Goal: Task Accomplishment & Management: Complete application form

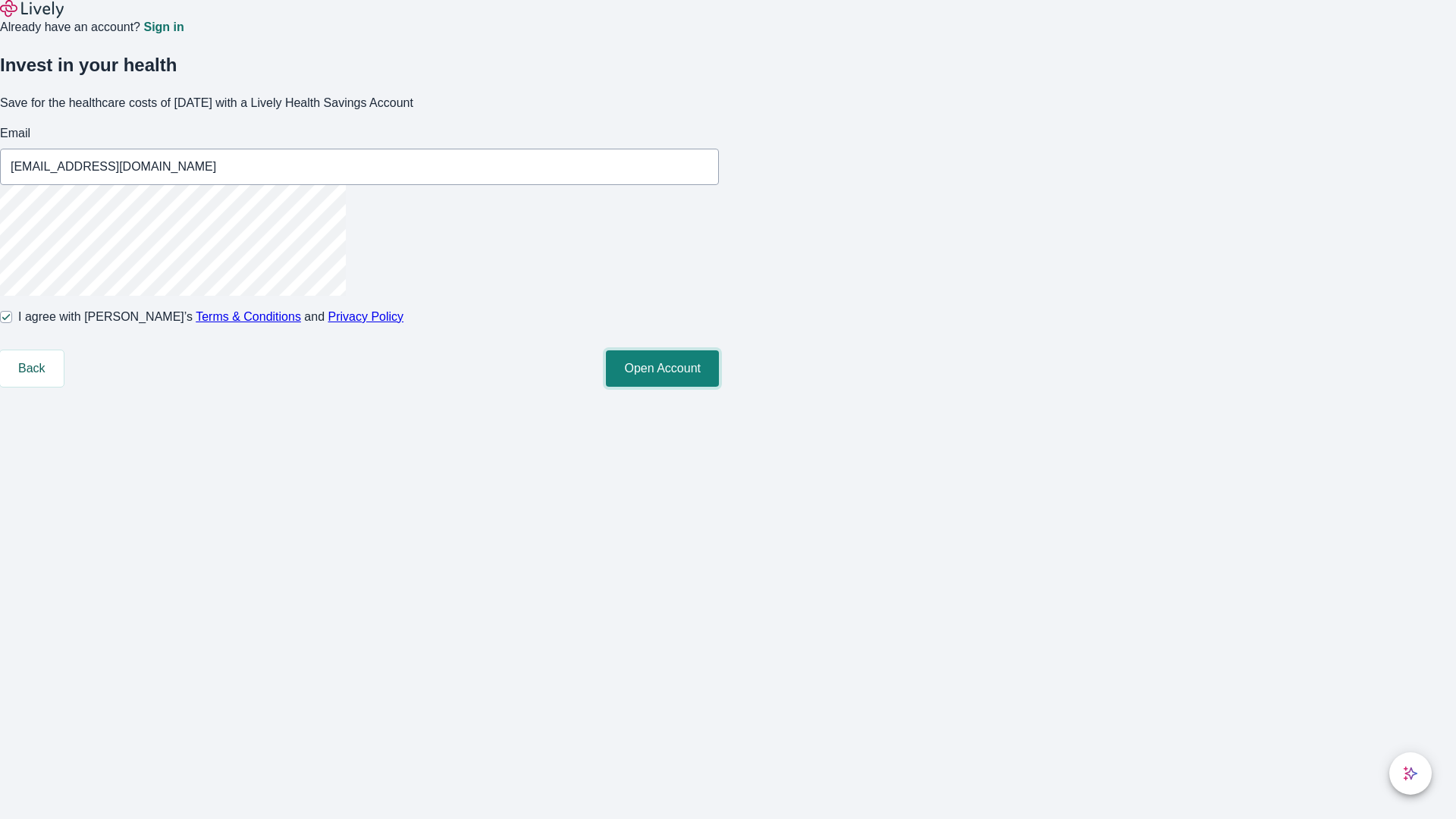
click at [719, 386] on button "Open Account" at bounding box center [662, 369] width 113 height 37
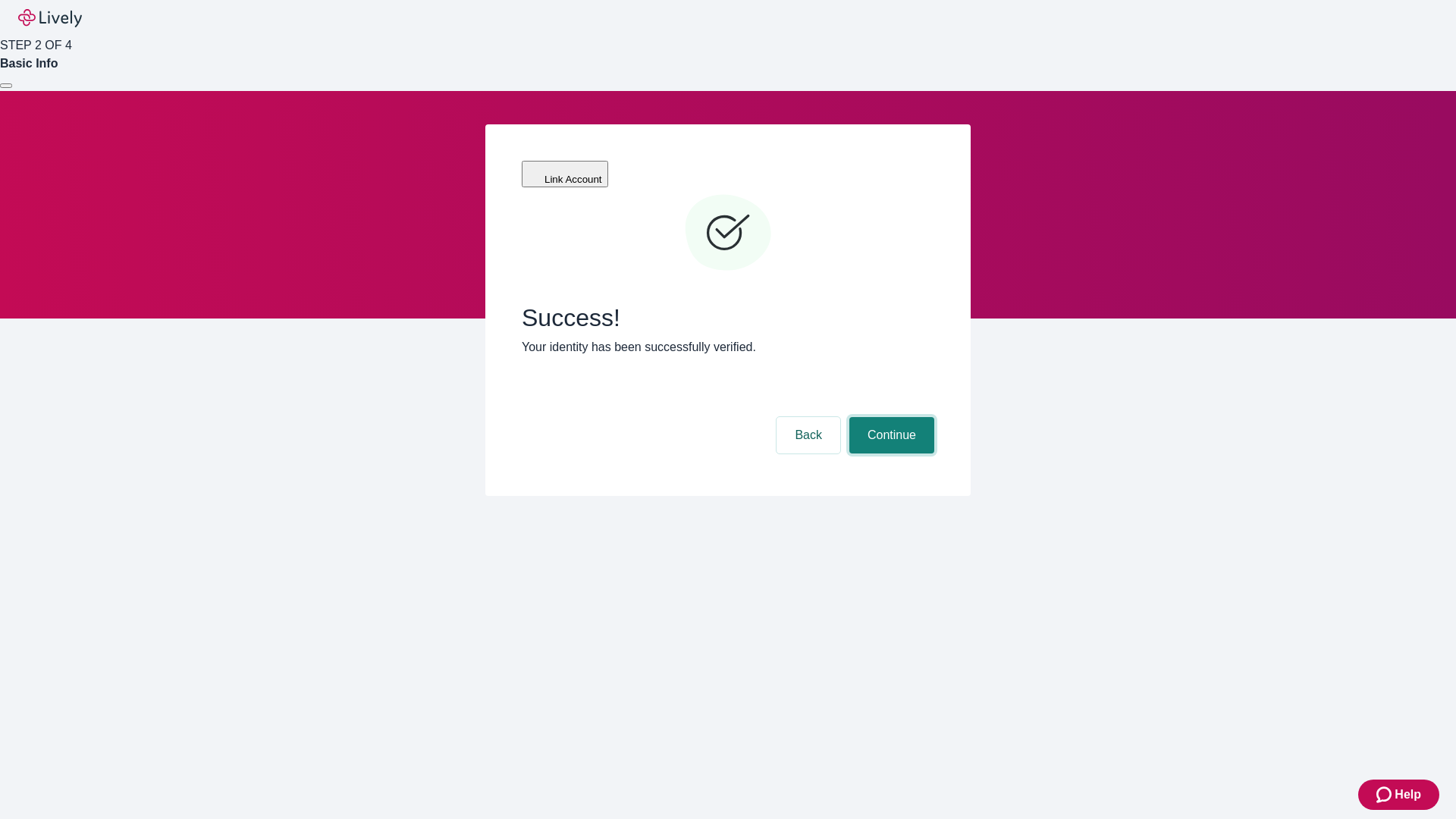
click at [889, 417] on button "Continue" at bounding box center [892, 435] width 85 height 37
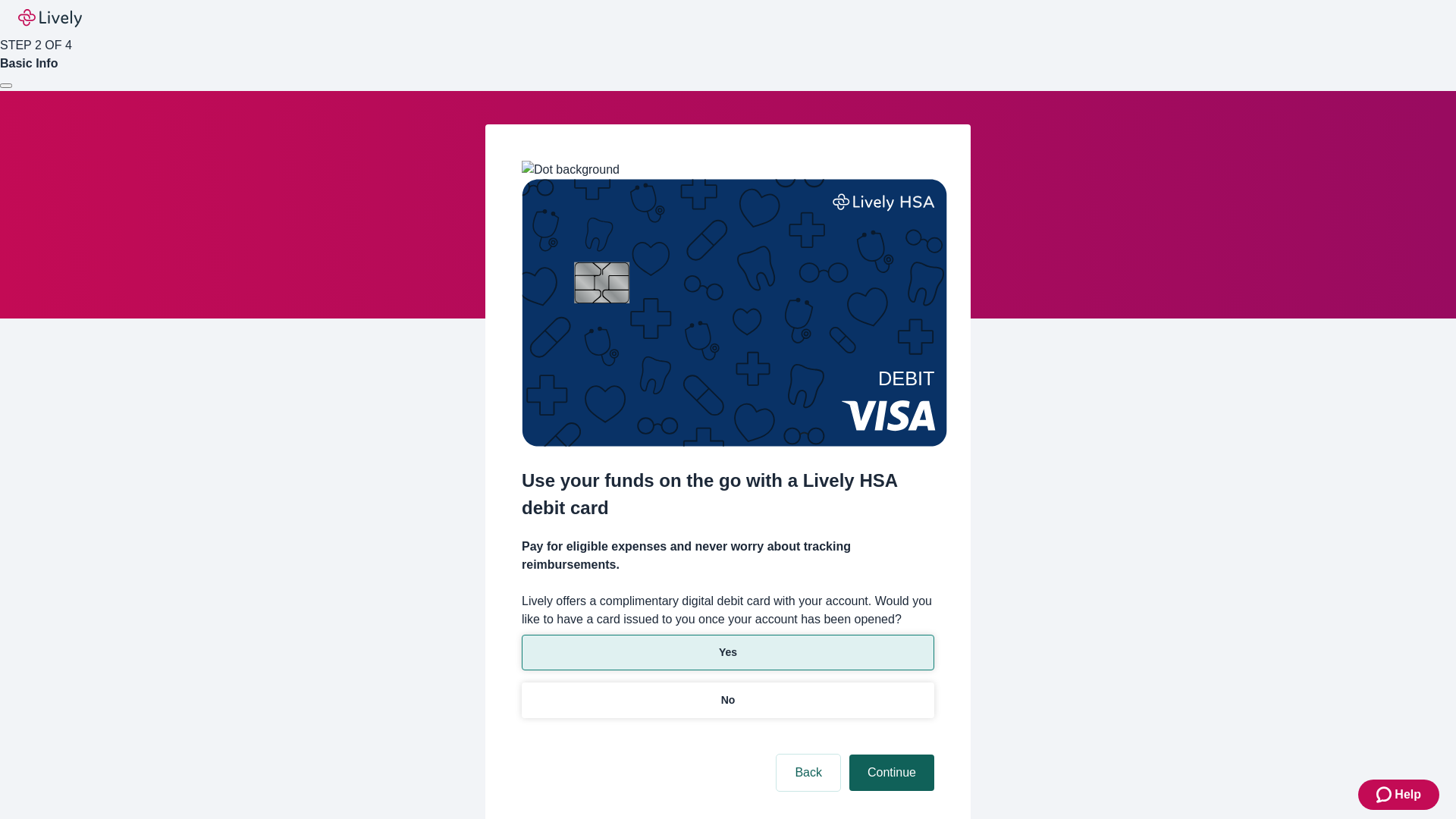
click at [728, 645] on p "Yes" at bounding box center [728, 653] width 18 height 16
click at [889, 755] on button "Continue" at bounding box center [892, 773] width 85 height 37
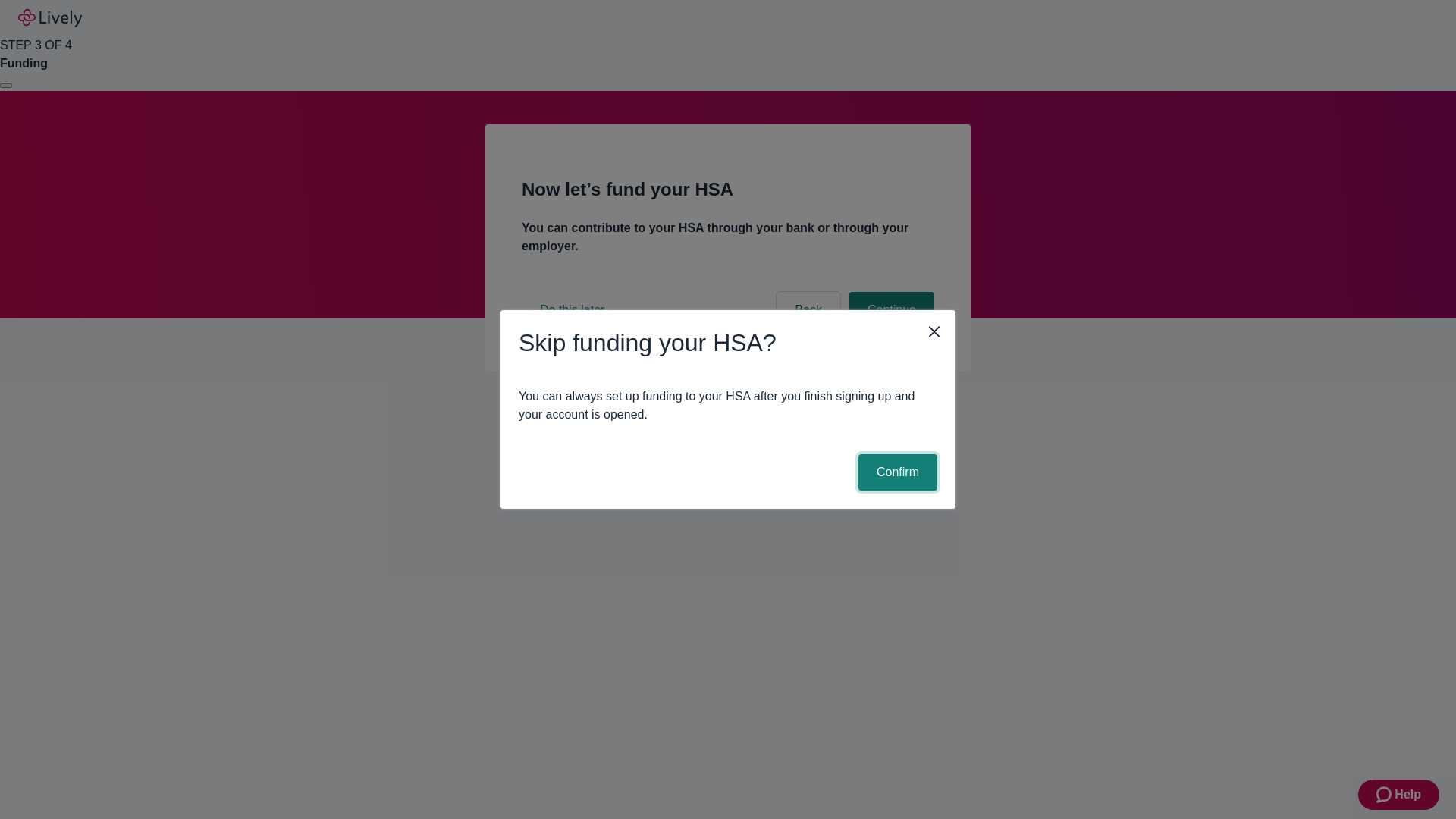
click at [896, 473] on button "Confirm" at bounding box center [897, 473] width 79 height 37
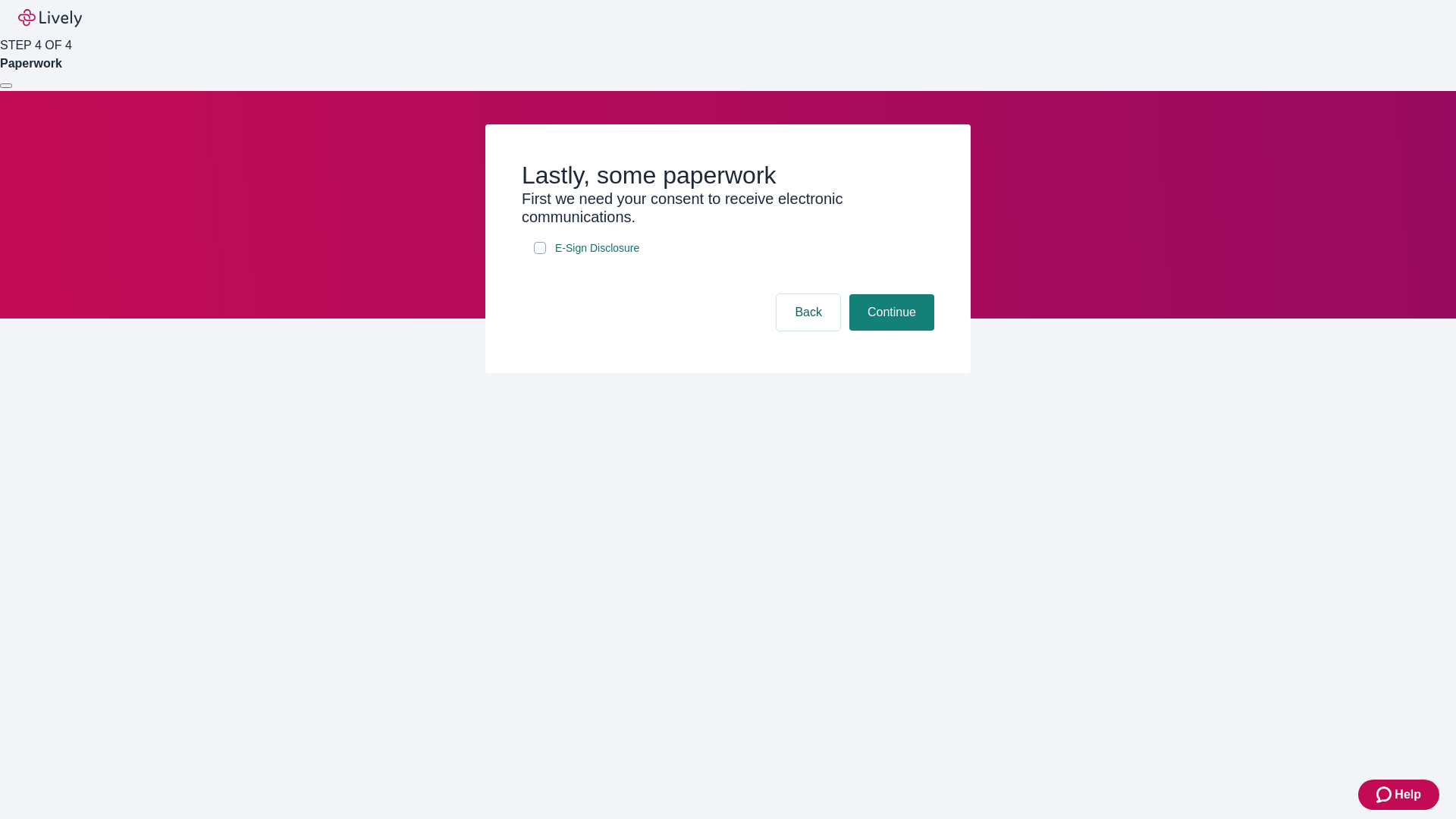
click at [540, 254] on input "E-Sign Disclosure" at bounding box center [540, 248] width 12 height 12
checkbox input "true"
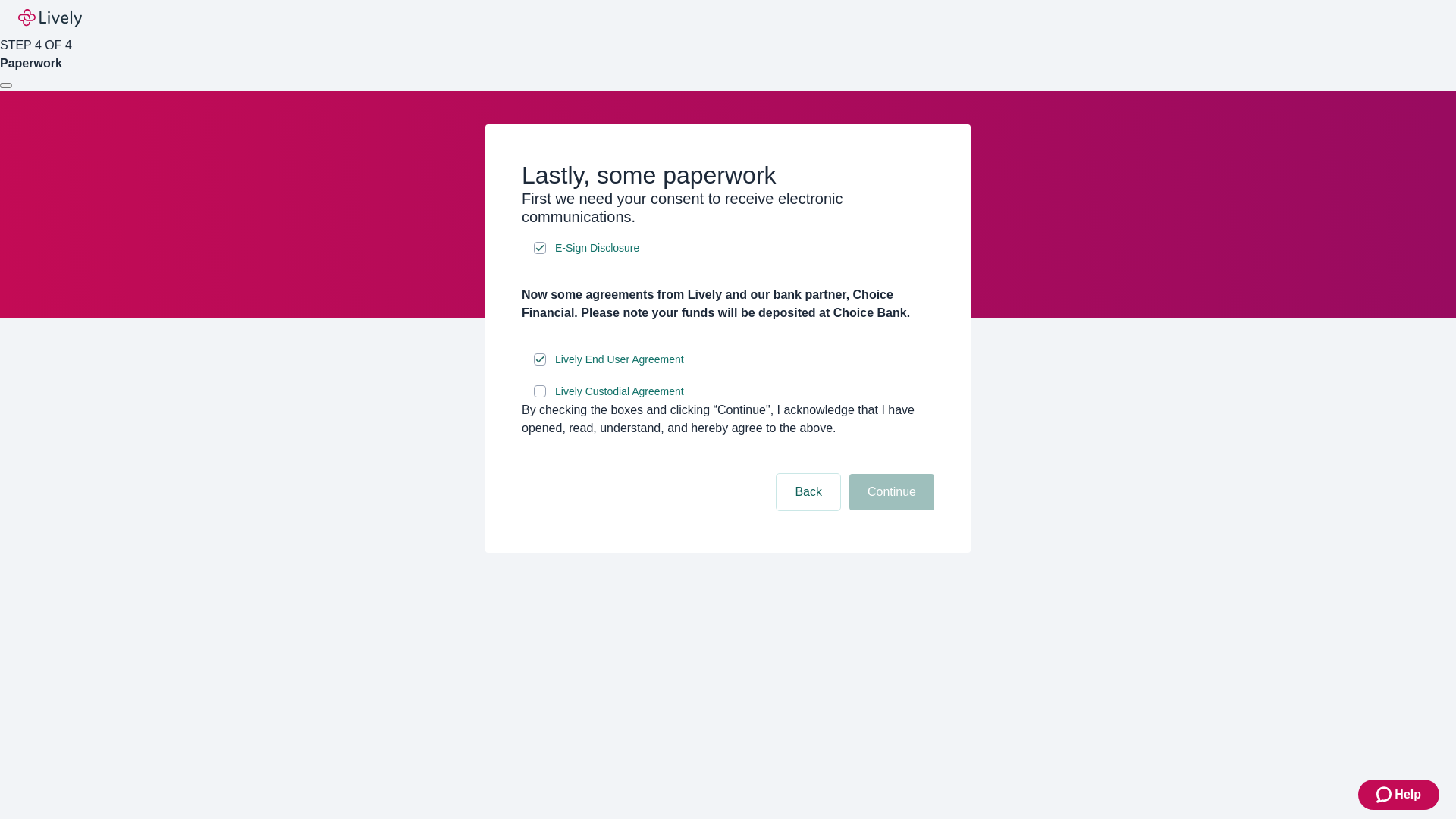
click at [540, 398] on input "Lively Custodial Agreement" at bounding box center [540, 392] width 12 height 12
checkbox input "true"
click at [889, 510] on button "Continue" at bounding box center [892, 493] width 85 height 37
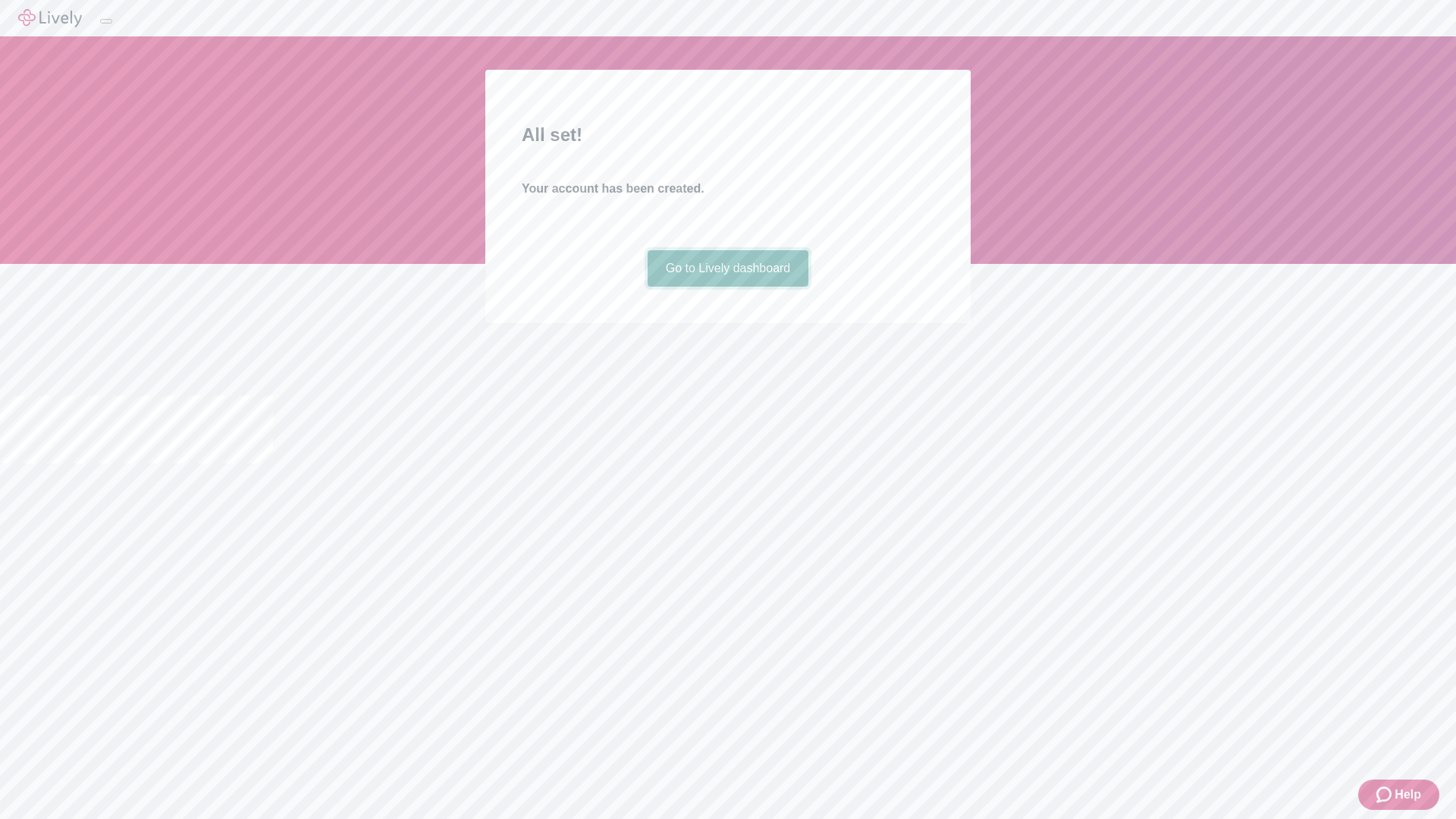
click at [728, 286] on link "Go to Lively dashboard" at bounding box center [728, 269] width 162 height 37
